Goal: Task Accomplishment & Management: Use online tool/utility

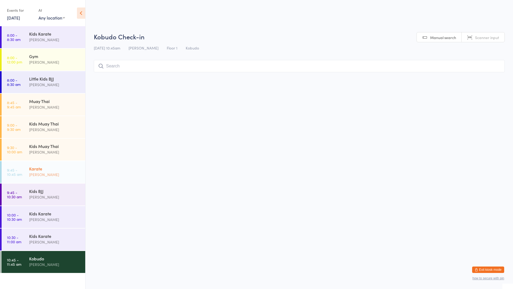
click at [64, 177] on div "[PERSON_NAME]" at bounding box center [55, 174] width 52 height 6
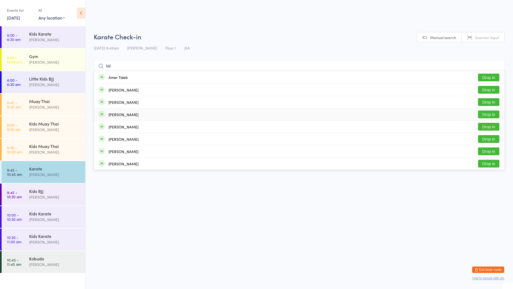
type input "tal"
click at [123, 117] on div "[PERSON_NAME]" at bounding box center [124, 114] width 30 height 4
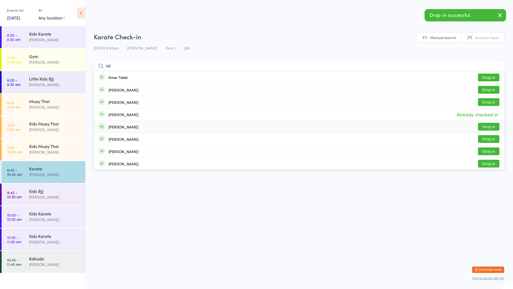
type input "tal"
click at [115, 125] on div "[PERSON_NAME]" at bounding box center [124, 127] width 30 height 4
type input "tal"
click at [126, 140] on div "[PERSON_NAME]" at bounding box center [124, 139] width 30 height 4
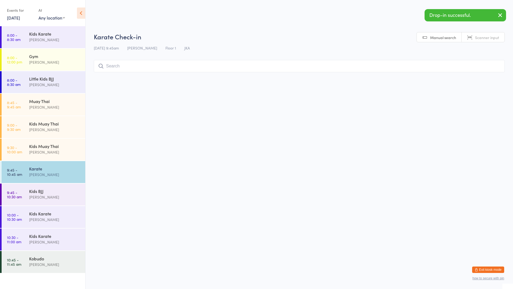
click at [20, 17] on link "[DATE]" at bounding box center [13, 18] width 13 height 6
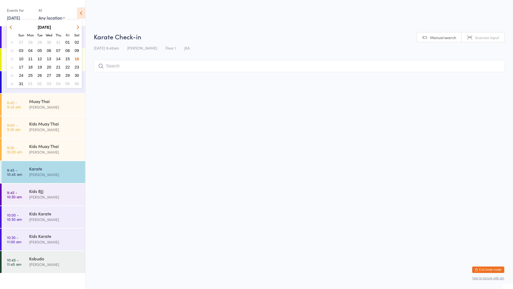
click at [41, 59] on span "12" at bounding box center [39, 58] width 5 height 5
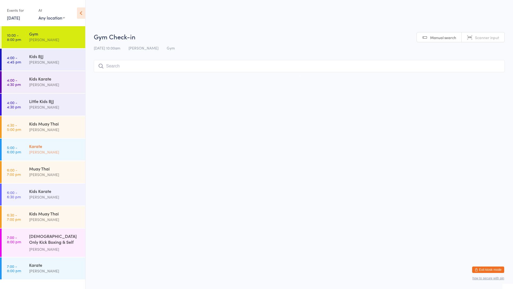
click at [69, 148] on div "Karate" at bounding box center [55, 146] width 52 height 6
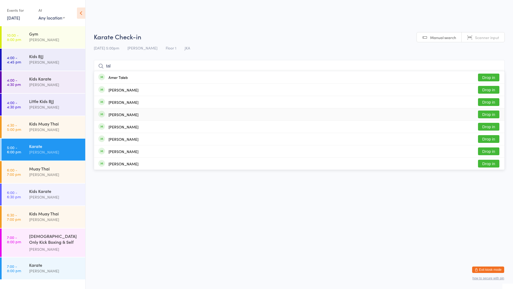
type input "tal"
click at [118, 114] on div "[PERSON_NAME]" at bounding box center [124, 114] width 30 height 4
type input "tal"
click at [128, 125] on div "[PERSON_NAME]" at bounding box center [124, 127] width 30 height 4
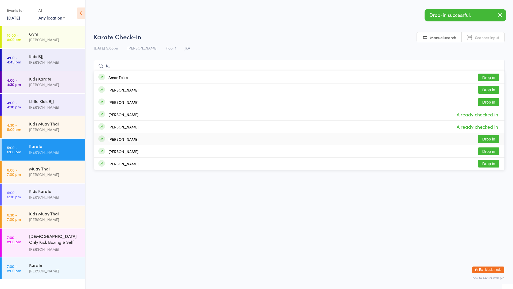
type input "tal"
click at [135, 136] on div "[PERSON_NAME]" at bounding box center [118, 139] width 40 height 6
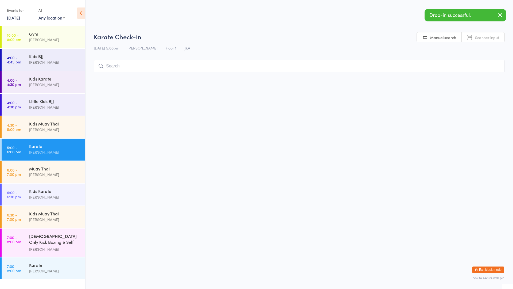
click at [17, 14] on div "Events for" at bounding box center [20, 10] width 26 height 9
click at [15, 19] on link "[DATE]" at bounding box center [13, 18] width 13 height 6
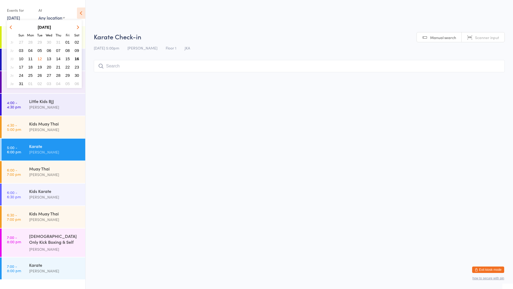
click at [48, 51] on span "06" at bounding box center [49, 50] width 5 height 5
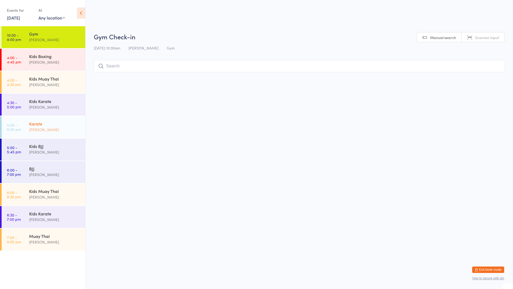
click at [49, 127] on div "[PERSON_NAME]" at bounding box center [55, 129] width 52 height 6
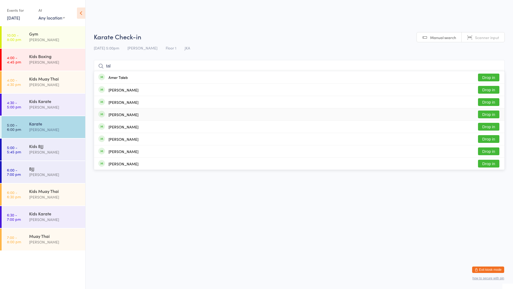
type input "tal"
click at [118, 119] on div "[PERSON_NAME] Drop in" at bounding box center [299, 114] width 411 height 12
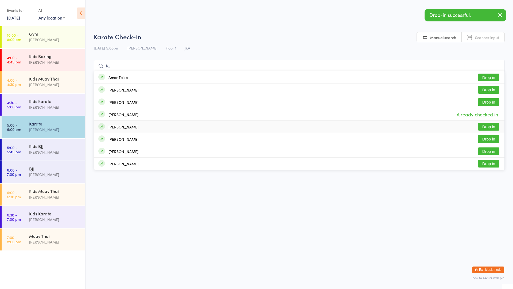
type input "tal"
click at [123, 128] on div "[PERSON_NAME]" at bounding box center [124, 127] width 30 height 4
type input "tal"
click at [135, 138] on div "[PERSON_NAME]" at bounding box center [124, 139] width 30 height 4
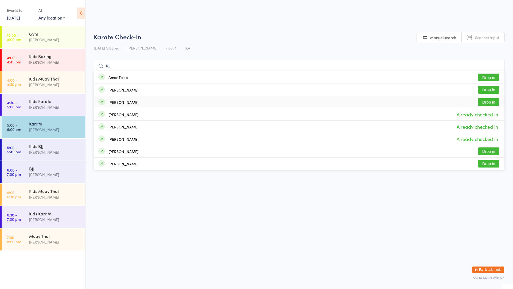
type input "tal"
click at [16, 20] on link "[DATE]" at bounding box center [13, 18] width 13 height 6
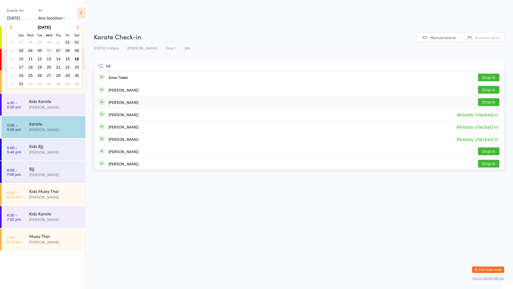
click at [12, 27] on icon "button" at bounding box center [12, 27] width 4 height 4
click at [40, 57] on span "15" at bounding box center [39, 58] width 5 height 5
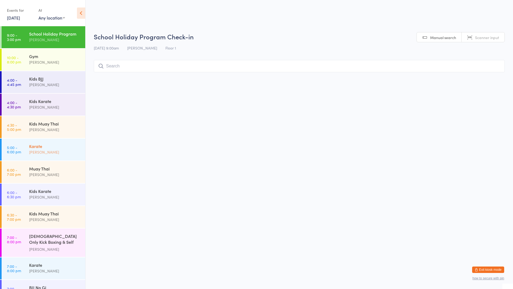
click at [59, 143] on div "Karate" at bounding box center [55, 146] width 52 height 6
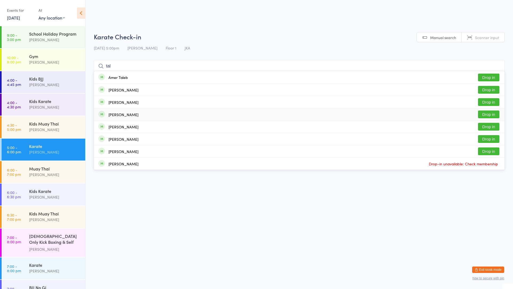
type input "tal"
click at [117, 116] on div "[PERSON_NAME]" at bounding box center [124, 114] width 30 height 4
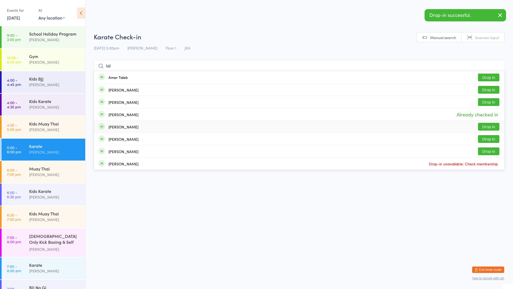
type input "tal"
click at [121, 127] on div "[PERSON_NAME]" at bounding box center [124, 127] width 30 height 4
type input "tal"
click at [122, 141] on div "[PERSON_NAME]" at bounding box center [124, 139] width 30 height 4
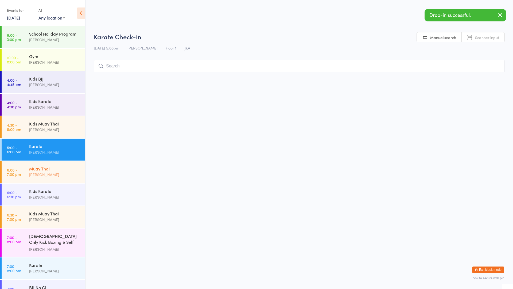
click at [55, 176] on div "[PERSON_NAME]" at bounding box center [55, 174] width 52 height 6
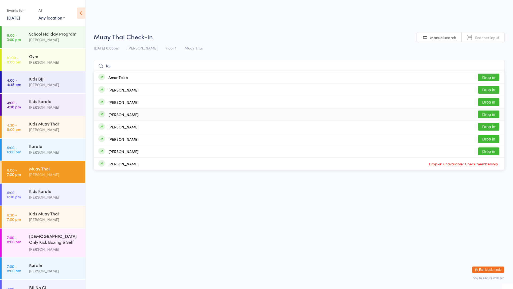
type input "tal"
click at [122, 118] on div "[PERSON_NAME] Drop in" at bounding box center [299, 114] width 411 height 12
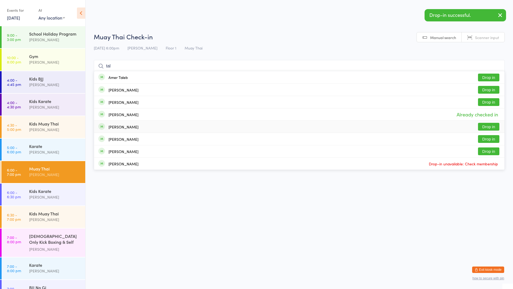
type input "tal"
click at [122, 130] on div "[PERSON_NAME] Drop in" at bounding box center [299, 127] width 411 height 12
type input "tal"
click at [124, 140] on div "[PERSON_NAME]" at bounding box center [124, 139] width 30 height 4
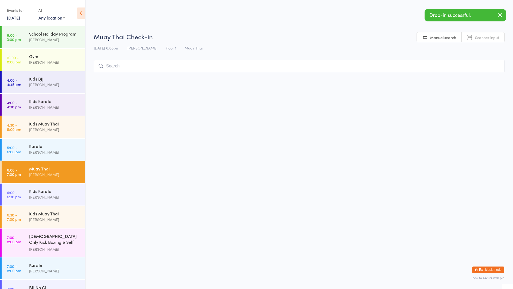
click at [18, 16] on link "[DATE]" at bounding box center [13, 18] width 13 height 6
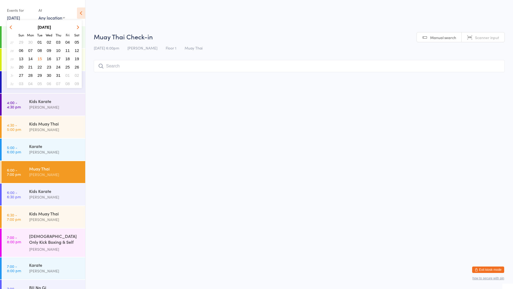
click at [28, 67] on span "21" at bounding box center [30, 67] width 5 height 5
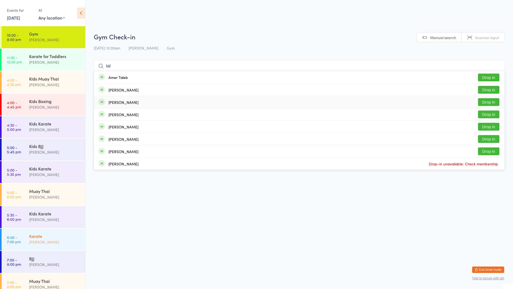
type input "tal"
click at [50, 237] on div "Karate" at bounding box center [55, 236] width 52 height 6
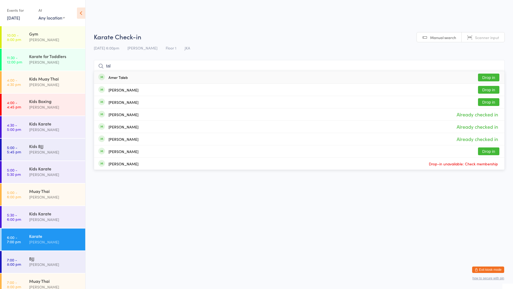
type input "tal"
click at [12, 17] on link "[DATE]" at bounding box center [13, 18] width 13 height 6
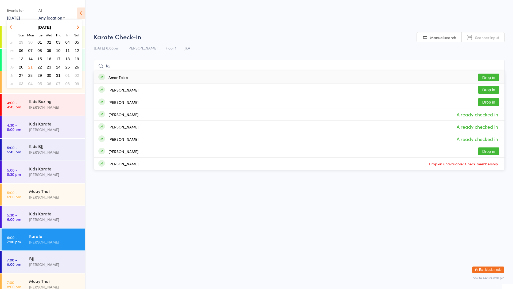
click at [48, 74] on span "30" at bounding box center [49, 75] width 5 height 5
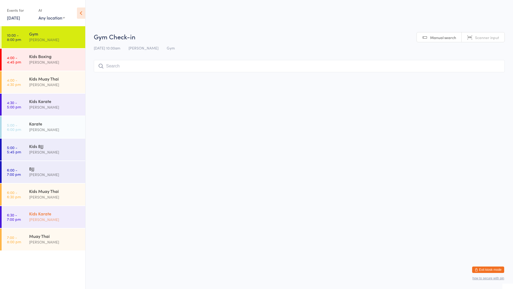
click at [59, 211] on div "Kids Karate" at bounding box center [55, 213] width 52 height 6
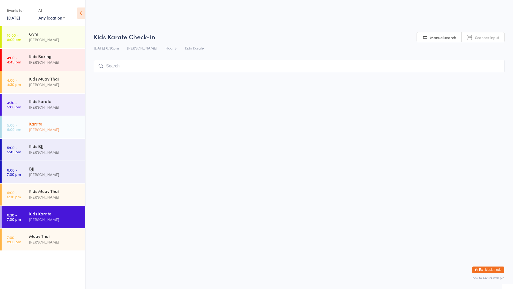
click at [53, 131] on div "[PERSON_NAME]" at bounding box center [55, 129] width 52 height 6
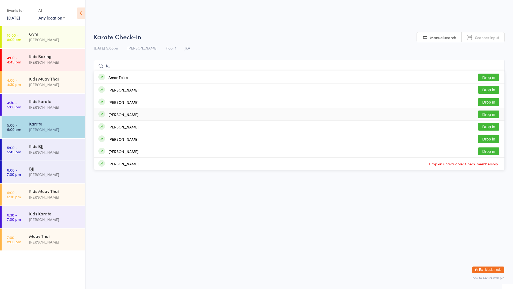
type input "tal"
click at [118, 117] on div "[PERSON_NAME]" at bounding box center [118, 114] width 40 height 6
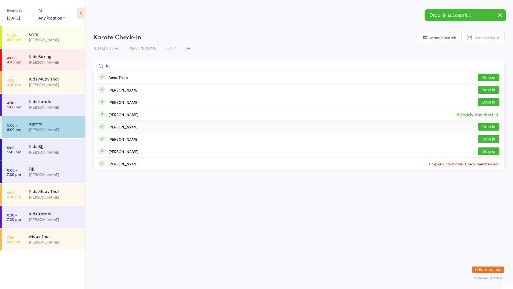
type input "tal"
click at [125, 123] on div "[PERSON_NAME] Drop in" at bounding box center [299, 127] width 411 height 12
type input "tal"
click at [127, 141] on div "[PERSON_NAME]" at bounding box center [124, 139] width 30 height 4
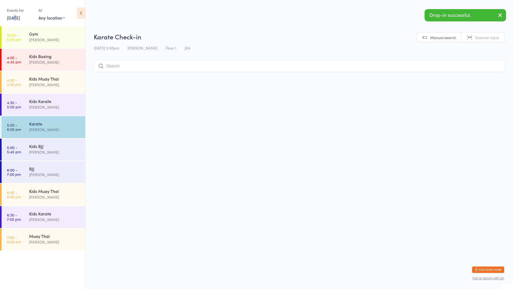
click at [14, 17] on link "[DATE]" at bounding box center [13, 18] width 13 height 6
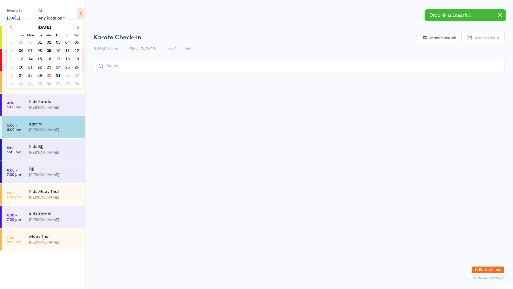
drag, startPoint x: 14, startPoint y: 17, endPoint x: 78, endPoint y: 28, distance: 65.3
click at [78, 29] on button "button" at bounding box center [77, 27] width 8 height 7
click at [77, 59] on span "16" at bounding box center [77, 58] width 5 height 5
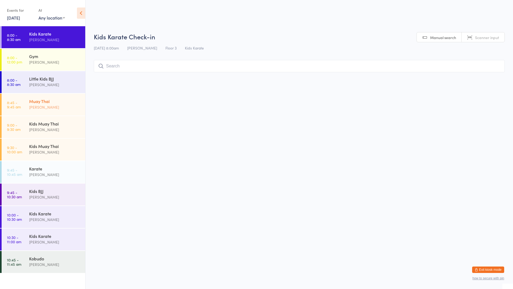
click at [67, 111] on div "Muay Thai [PERSON_NAME]" at bounding box center [57, 104] width 56 height 21
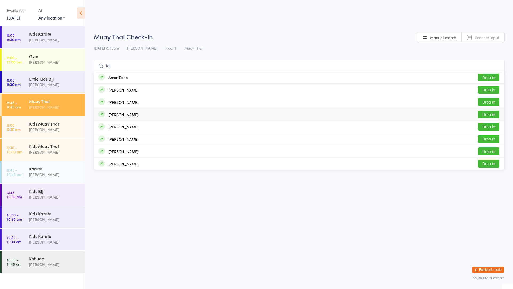
type input "tal"
click at [119, 119] on div "[PERSON_NAME] Drop in" at bounding box center [299, 114] width 411 height 12
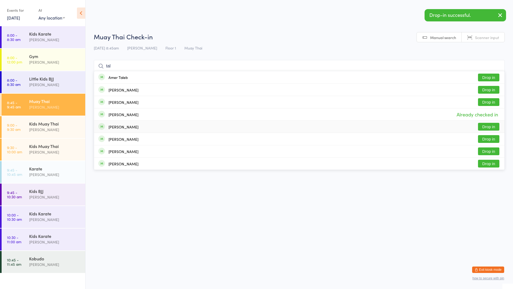
type input "tal"
click at [122, 125] on div "[PERSON_NAME]" at bounding box center [124, 127] width 30 height 4
type input "tal"
click at [122, 142] on div "[PERSON_NAME] Drop in" at bounding box center [299, 139] width 411 height 12
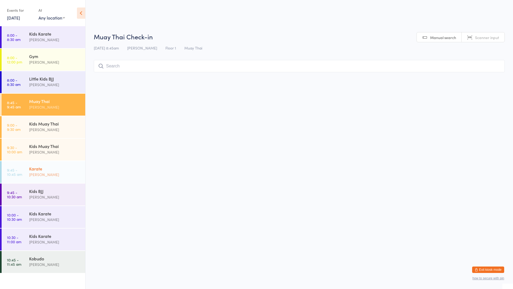
click at [59, 176] on div "[PERSON_NAME]" at bounding box center [55, 174] width 52 height 6
